Goal: Check status

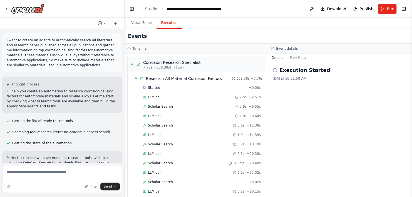
scroll to position [532, 0]
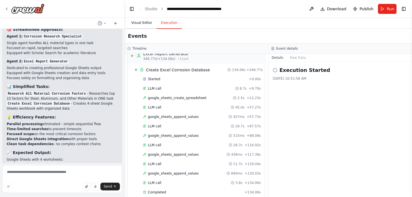
click at [141, 22] on button "Visual Editor" at bounding box center [142, 23] width 30 height 12
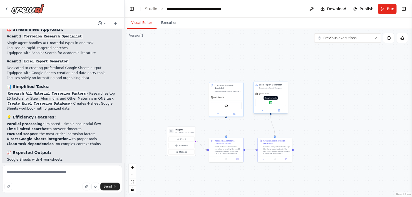
click at [270, 103] on img at bounding box center [270, 102] width 3 height 3
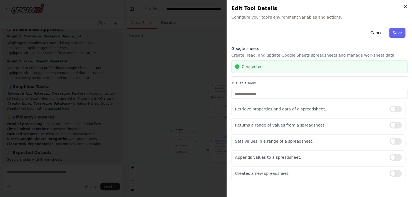
click at [403, 6] on icon "button" at bounding box center [405, 6] width 4 height 4
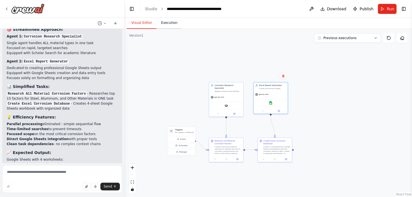
click at [158, 23] on button "Execution" at bounding box center [168, 23] width 25 height 12
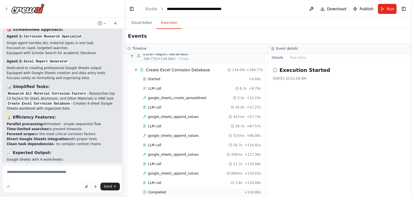
click at [157, 190] on span "Completed" at bounding box center [157, 192] width 18 height 4
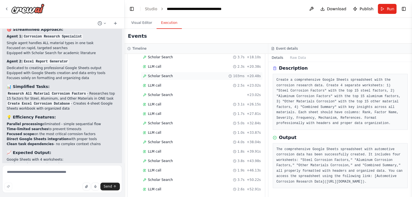
scroll to position [0, 0]
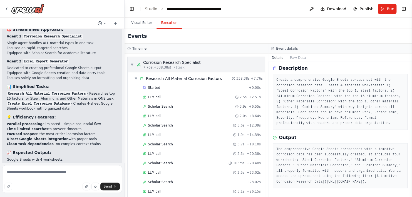
click at [133, 64] on span "▼" at bounding box center [131, 65] width 3 height 4
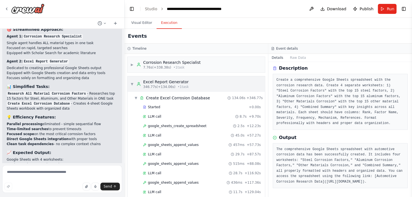
click at [133, 83] on span "▼" at bounding box center [131, 84] width 3 height 4
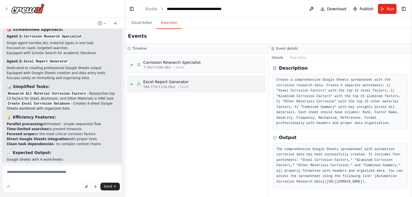
click at [133, 83] on span "▶" at bounding box center [131, 84] width 3 height 4
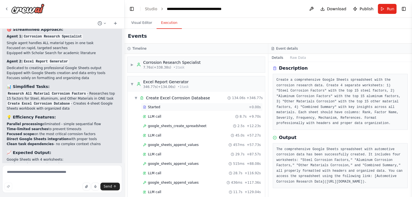
click at [156, 106] on span "Started" at bounding box center [154, 107] width 12 height 4
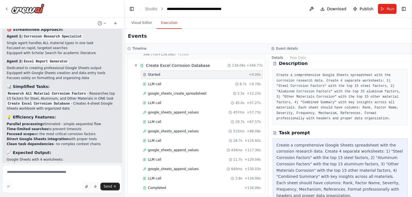
scroll to position [34, 0]
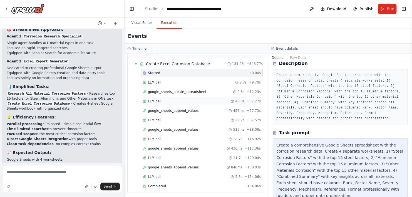
click at [165, 97] on div "LLM call 45.0s + 57.27s" at bounding box center [202, 101] width 122 height 8
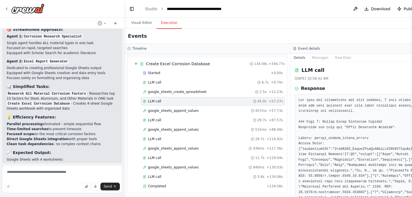
click at [170, 180] on div "Started + 0.00s LLM call 8.7s + 9.70s google_sheets_create_spreadsheet 2.5s + 1…" at bounding box center [209, 130] width 155 height 123
click at [169, 176] on div "LLM call 3.8s + 134.06s" at bounding box center [213, 177] width 140 height 4
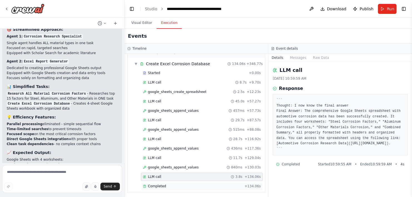
click at [183, 184] on div "Completed" at bounding box center [193, 186] width 100 height 4
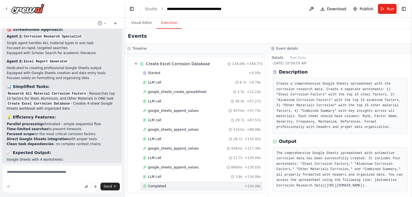
scroll to position [24, 0]
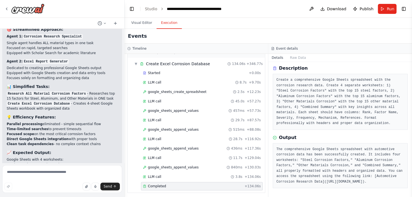
drag, startPoint x: 282, startPoint y: 176, endPoint x: 317, endPoint y: 183, distance: 35.5
click at [317, 183] on pre "The comprehensive Google Sheets spreadsheet with automotive corrosion data has …" at bounding box center [340, 166] width 128 height 38
copy pre "[URL][DOMAIN_NAME]"
